Goal: Information Seeking & Learning: Learn about a topic

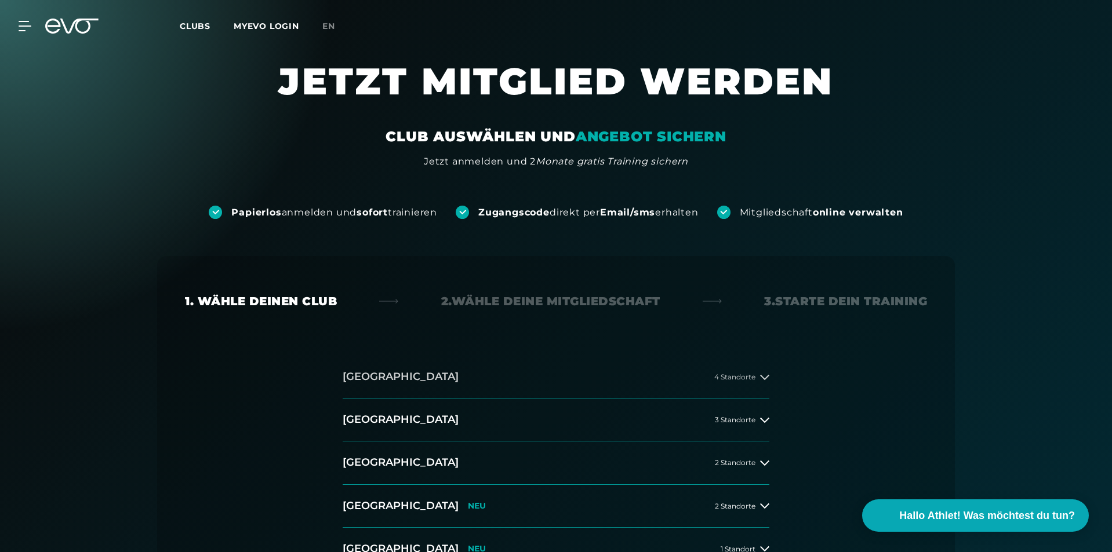
click at [731, 382] on button "[GEOGRAPHIC_DATA] 4 Standorte" at bounding box center [556, 377] width 427 height 43
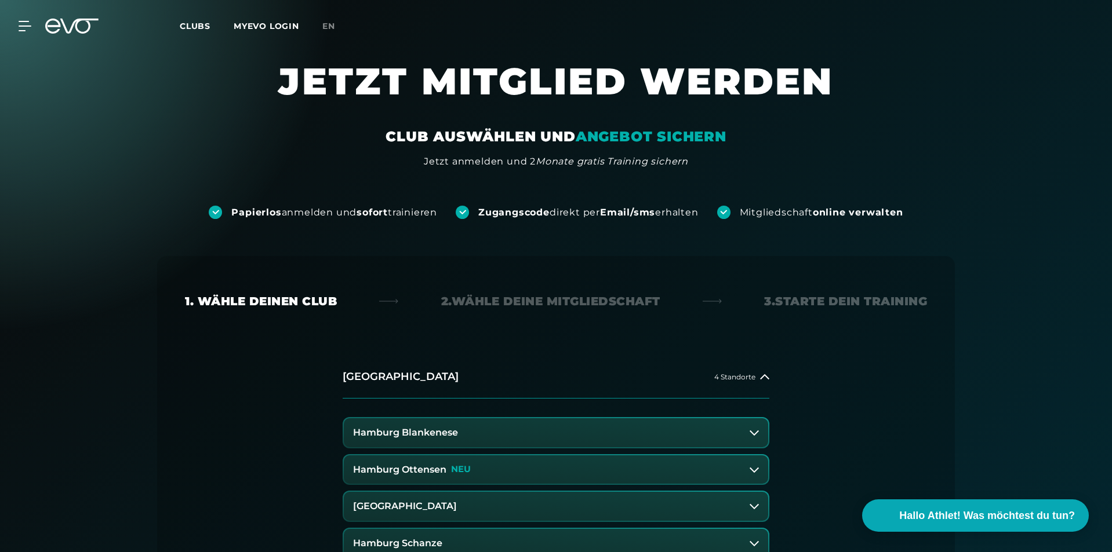
scroll to position [116, 0]
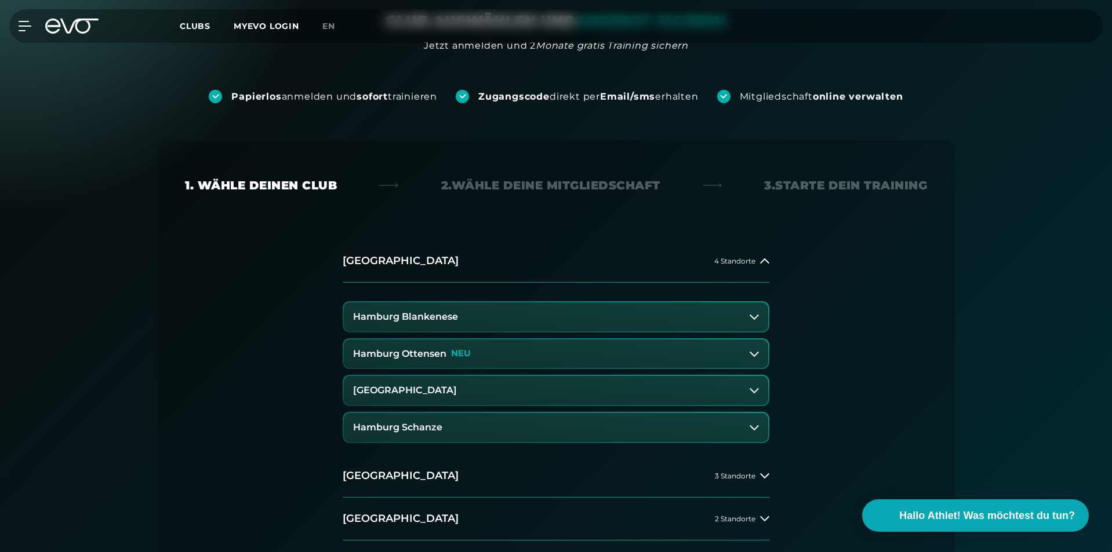
click at [566, 421] on button "Hamburg Schanze" at bounding box center [556, 427] width 424 height 29
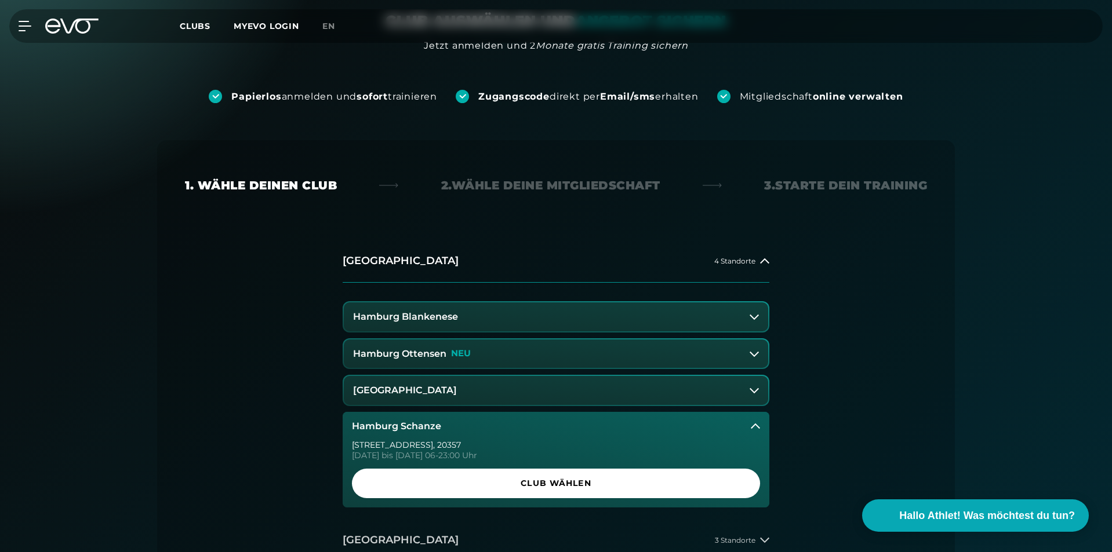
scroll to position [232, 0]
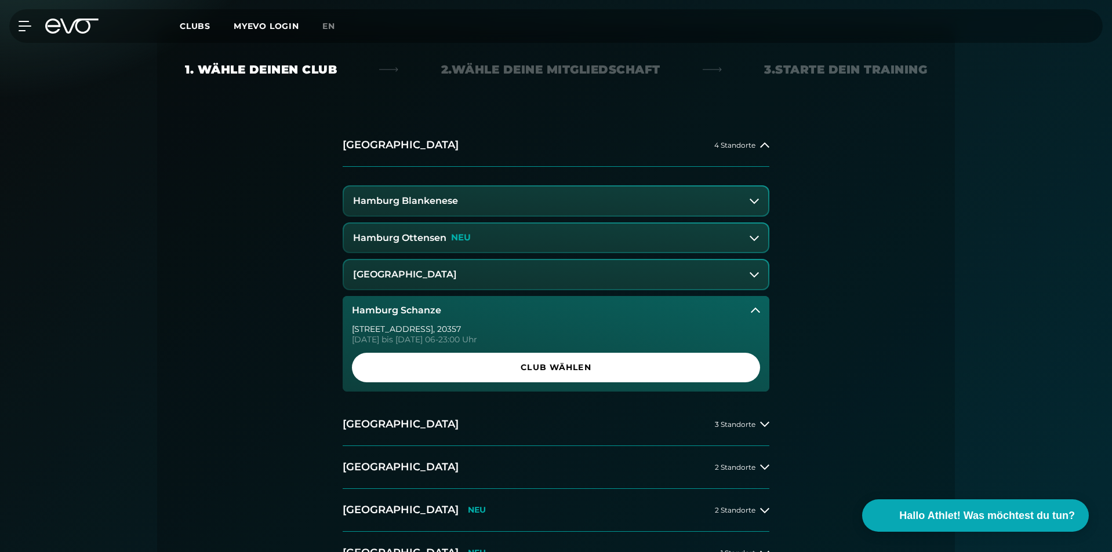
click at [503, 279] on button "[GEOGRAPHIC_DATA]" at bounding box center [556, 274] width 424 height 29
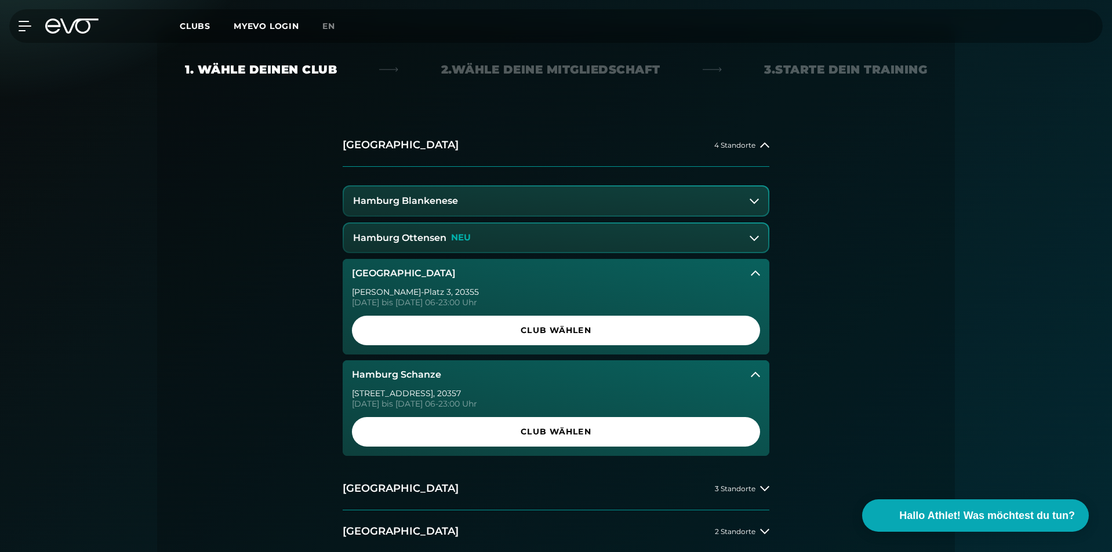
click at [498, 278] on button "[GEOGRAPHIC_DATA]" at bounding box center [556, 273] width 427 height 29
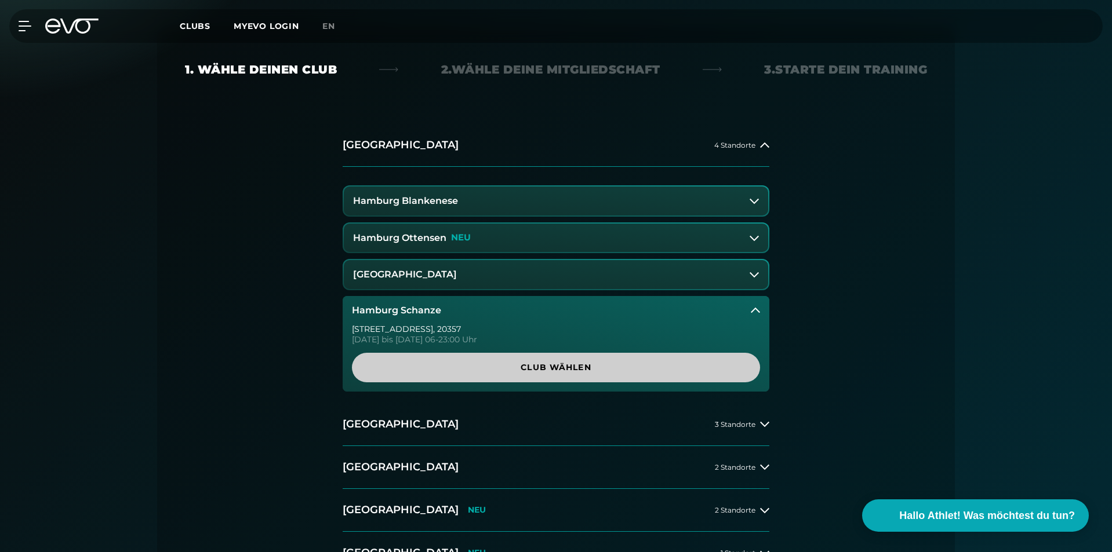
click at [518, 363] on span "Club wählen" at bounding box center [556, 368] width 352 height 12
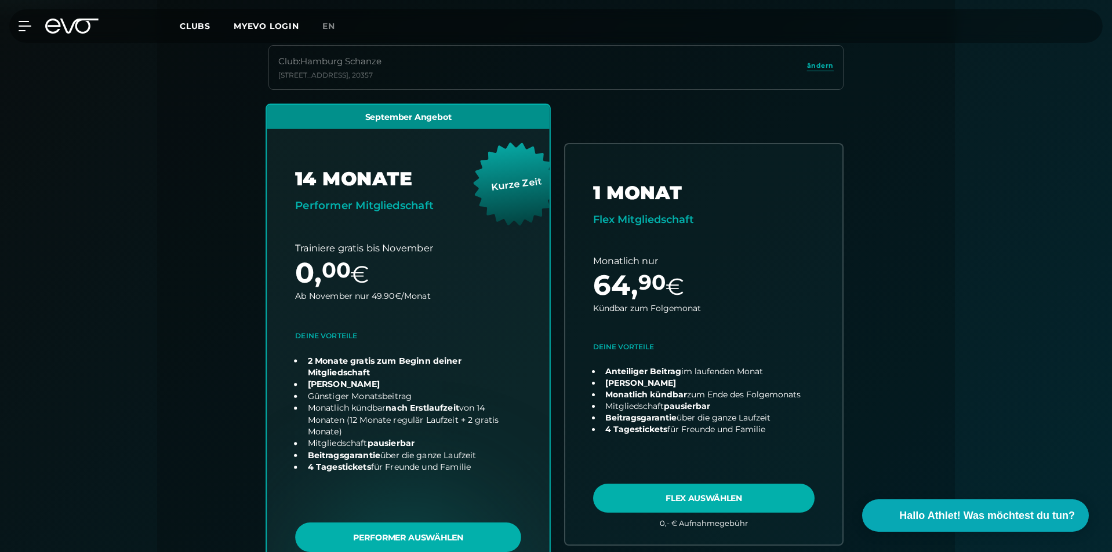
scroll to position [0, 0]
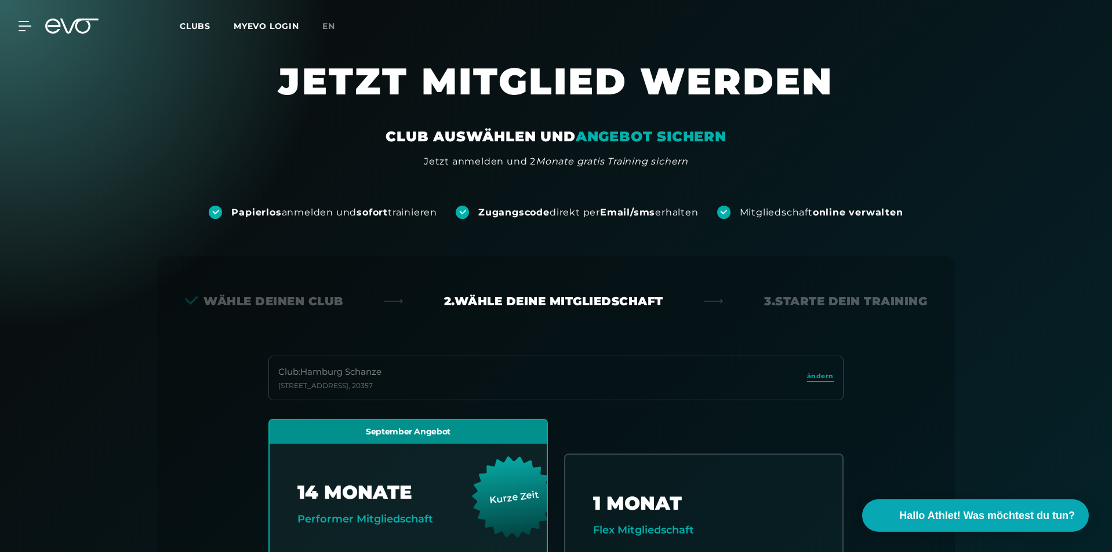
drag, startPoint x: 485, startPoint y: 345, endPoint x: 469, endPoint y: 252, distance: 94.7
click at [241, 28] on link "MYEVO LOGIN" at bounding box center [266, 26] width 65 height 10
click at [194, 26] on span "Clubs" at bounding box center [195, 26] width 31 height 10
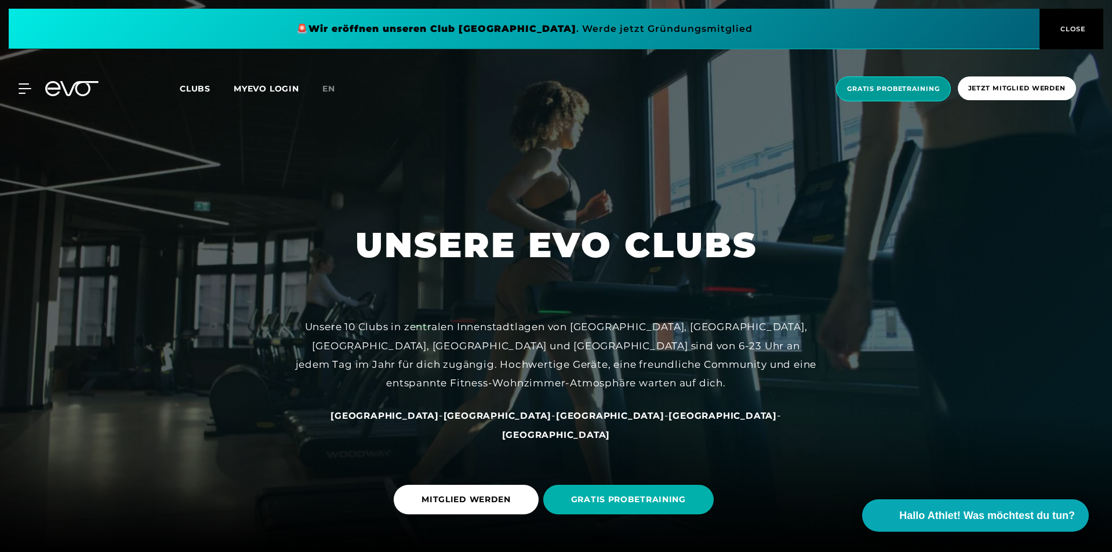
click at [889, 83] on span "Gratis Probetraining" at bounding box center [893, 89] width 115 height 25
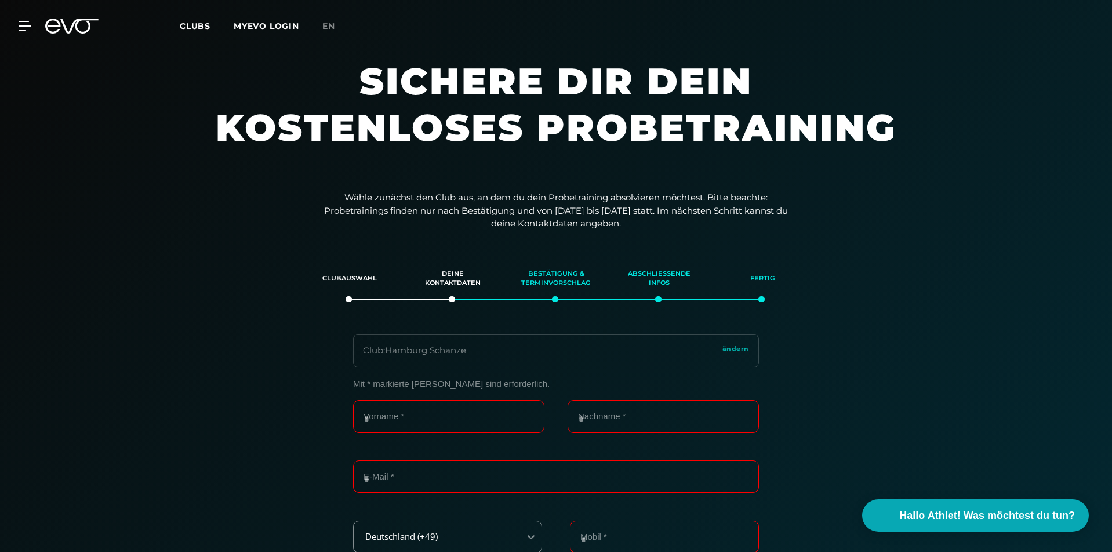
click at [186, 25] on span "Clubs" at bounding box center [195, 26] width 31 height 10
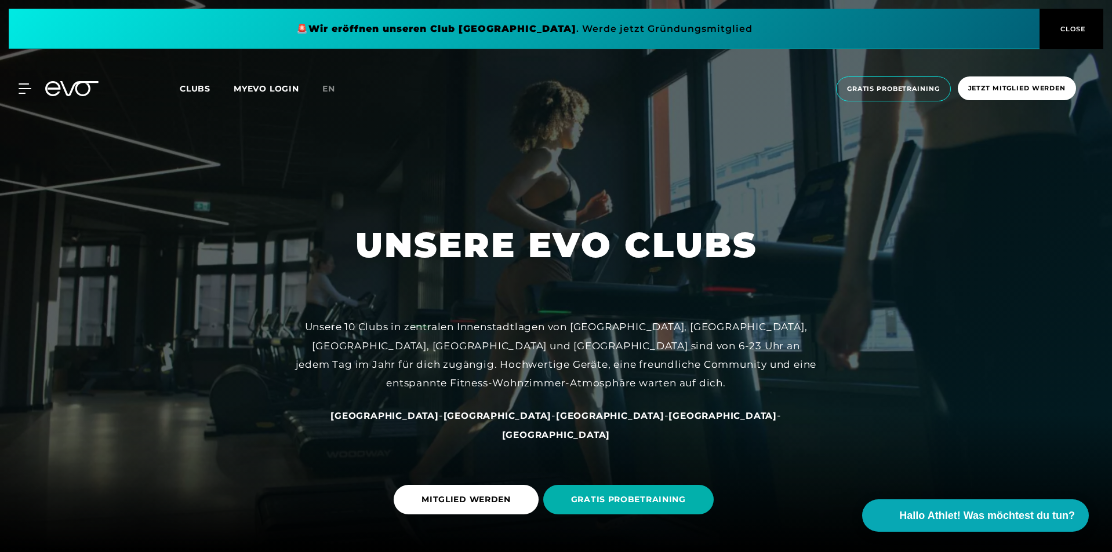
click at [766, 24] on span at bounding box center [524, 29] width 1031 height 41
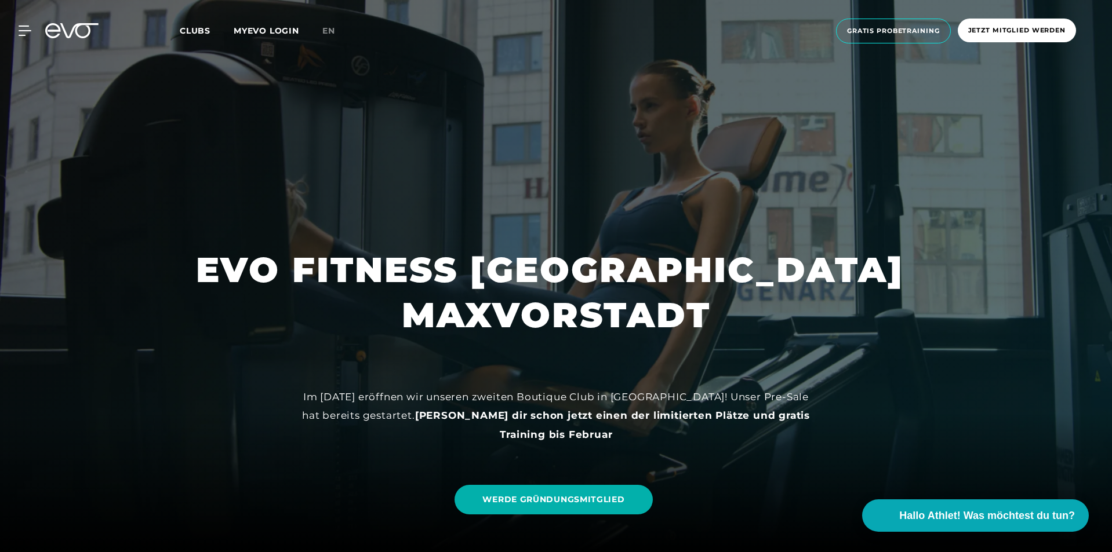
scroll to position [290, 0]
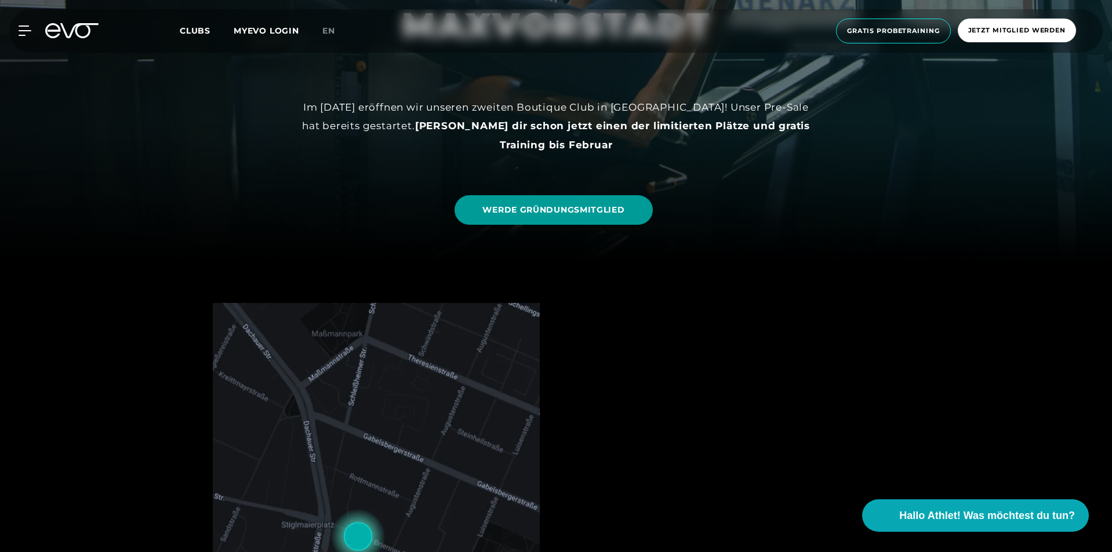
click at [581, 214] on span "WERDE GRÜNDUNGSMITGLIED" at bounding box center [553, 210] width 142 height 12
click at [22, 26] on icon at bounding box center [27, 30] width 16 height 9
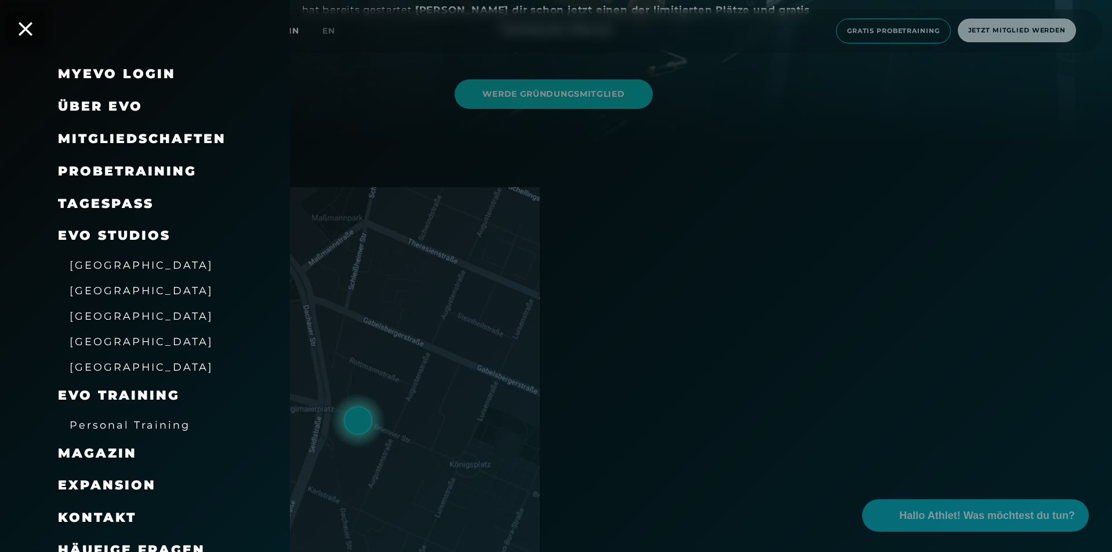
scroll to position [0, 0]
